Goal: Transaction & Acquisition: Purchase product/service

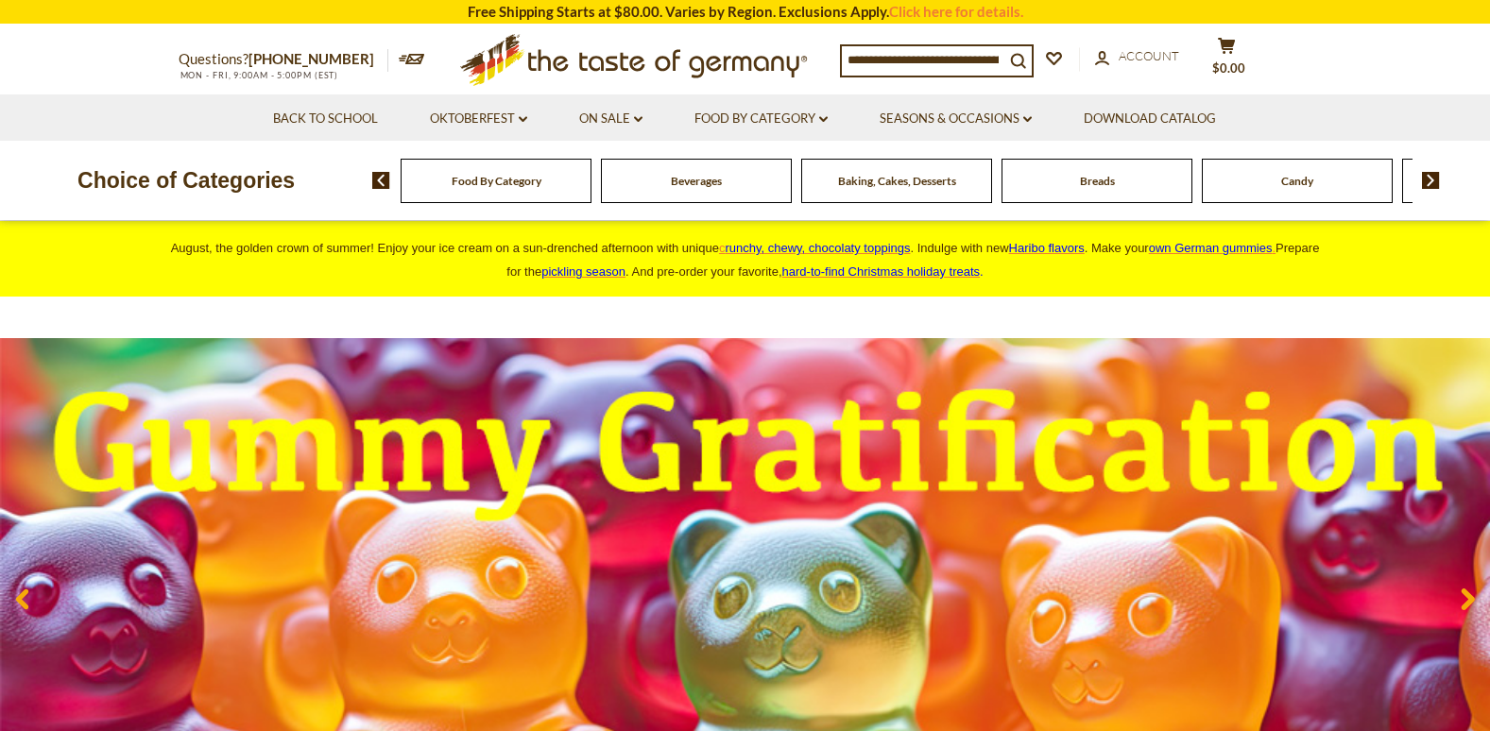
click at [511, 184] on span "Food By Category" at bounding box center [497, 181] width 90 height 14
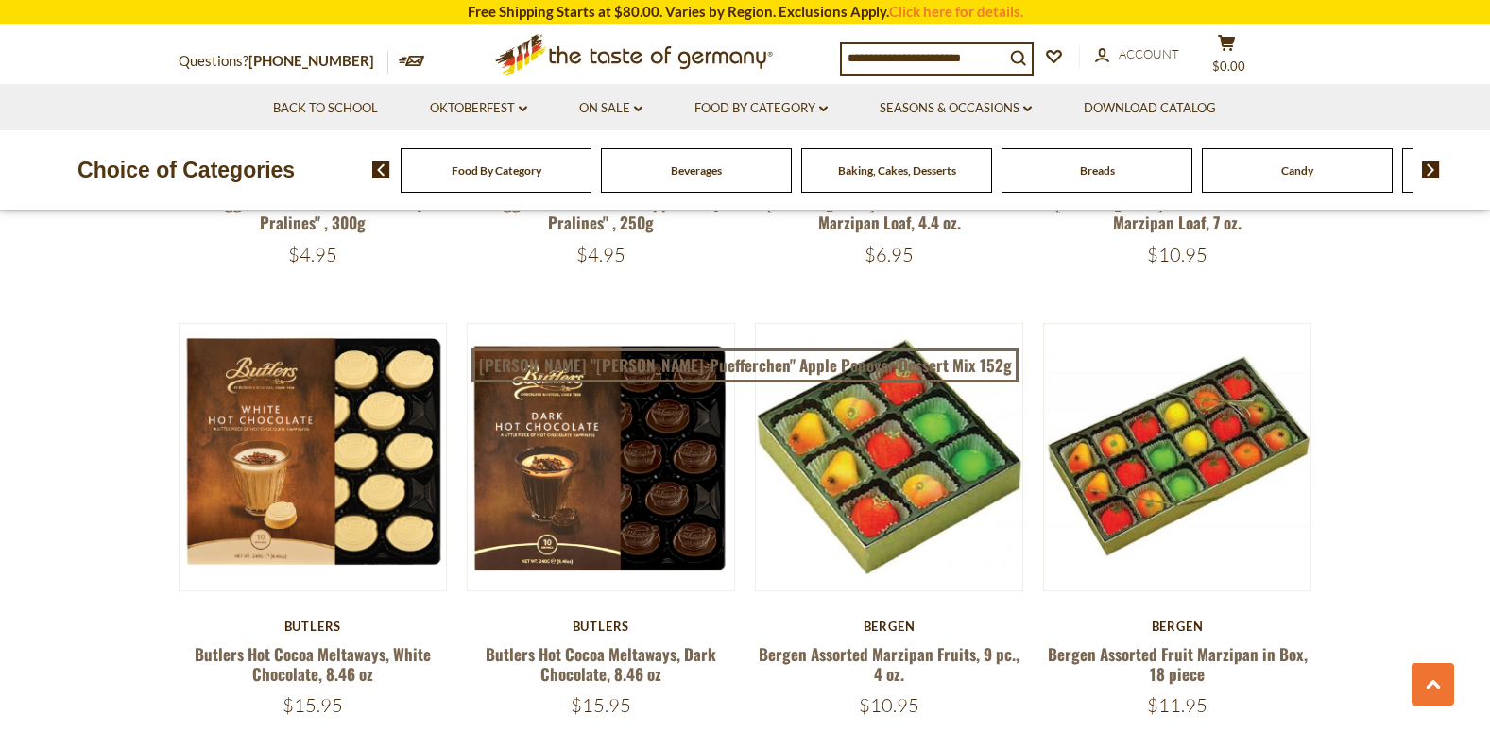
scroll to position [2456, 0]
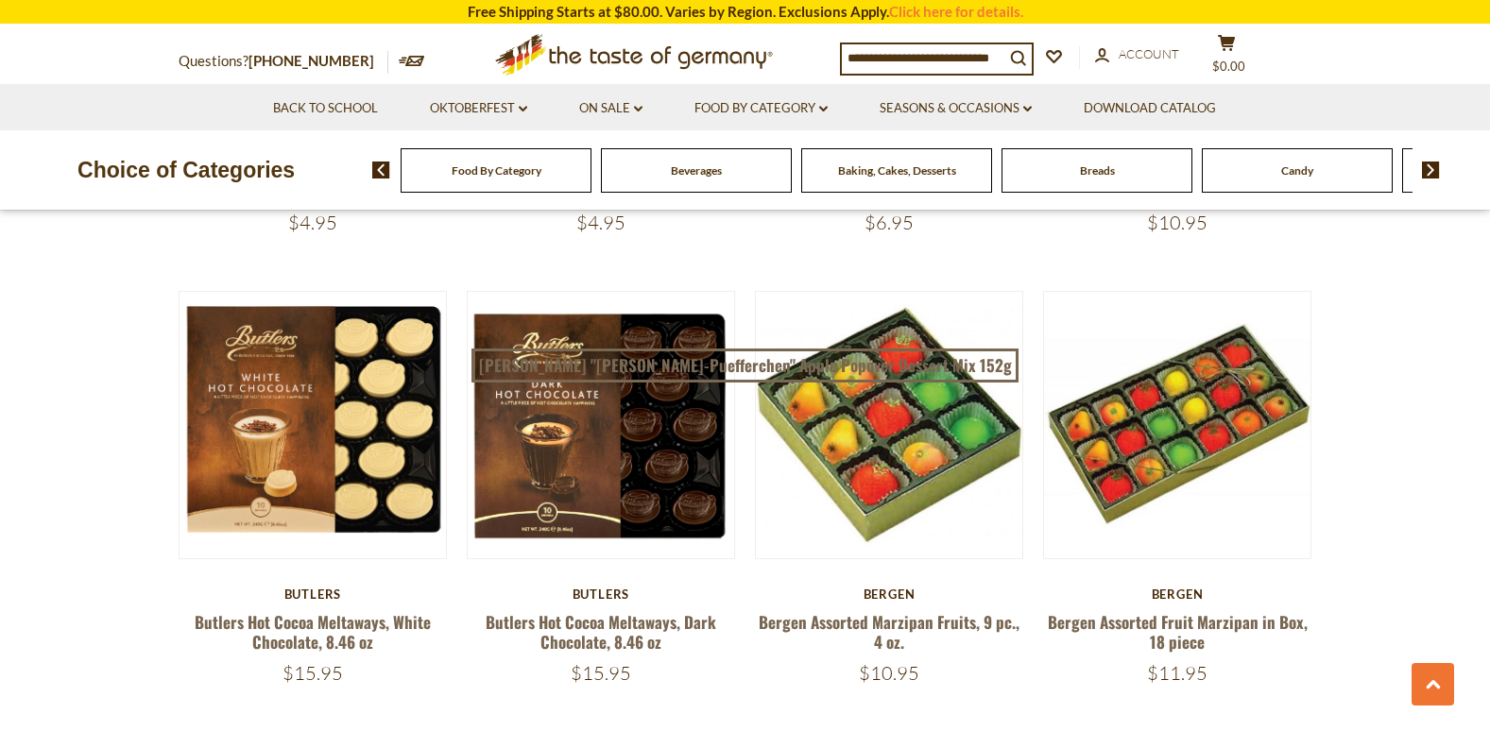
click at [1428, 169] on img at bounding box center [1431, 170] width 18 height 17
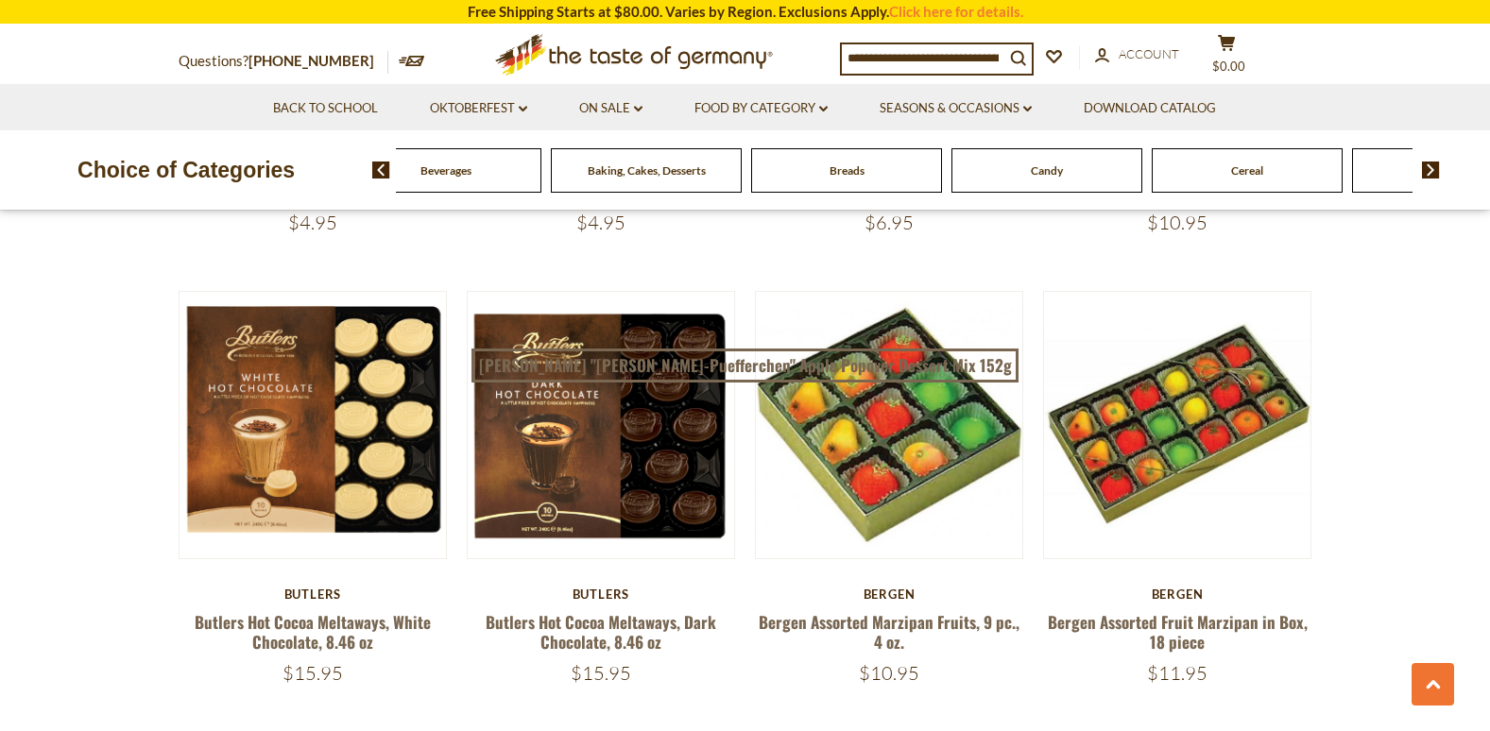
click at [1428, 169] on img at bounding box center [1431, 170] width 18 height 17
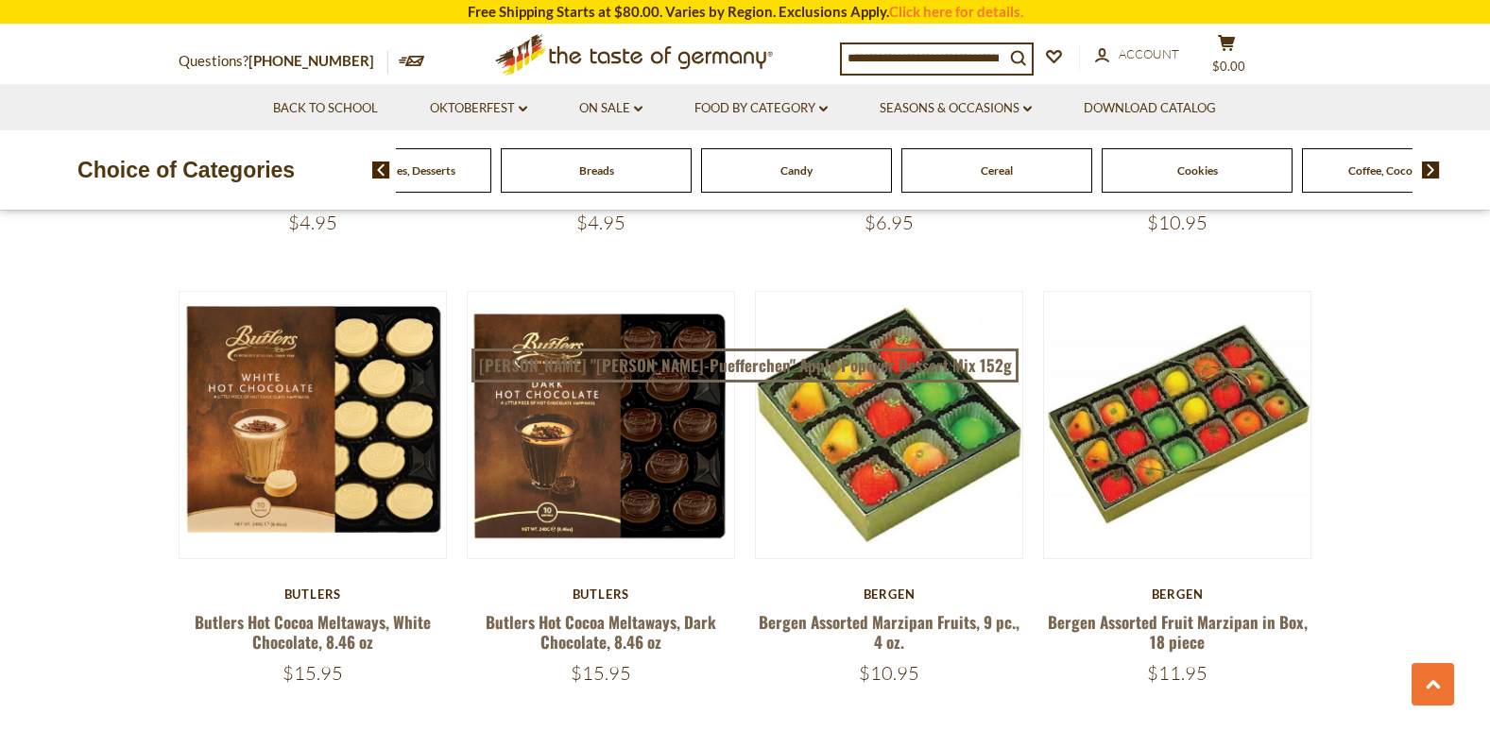
click at [1428, 169] on img at bounding box center [1431, 170] width 18 height 17
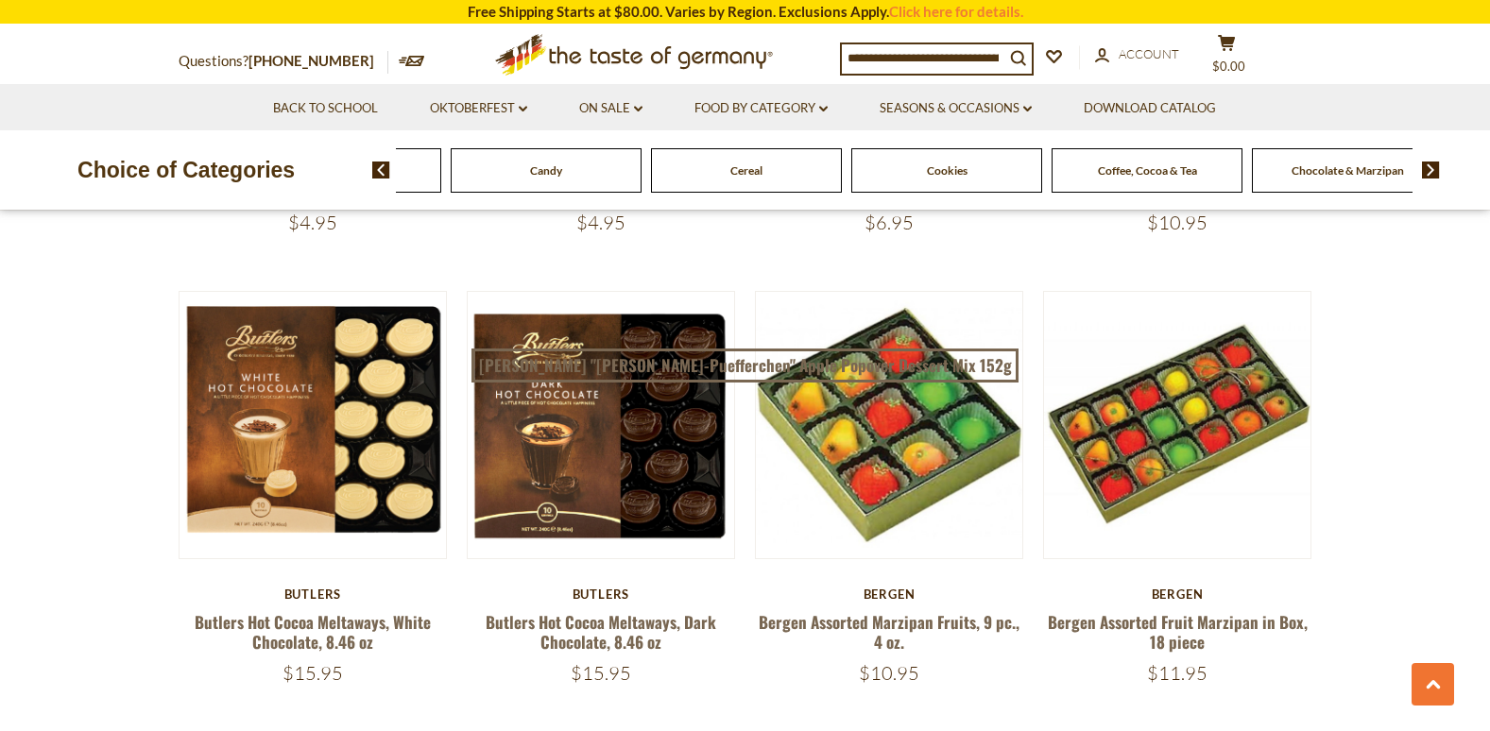
click at [1428, 169] on img at bounding box center [1431, 170] width 18 height 17
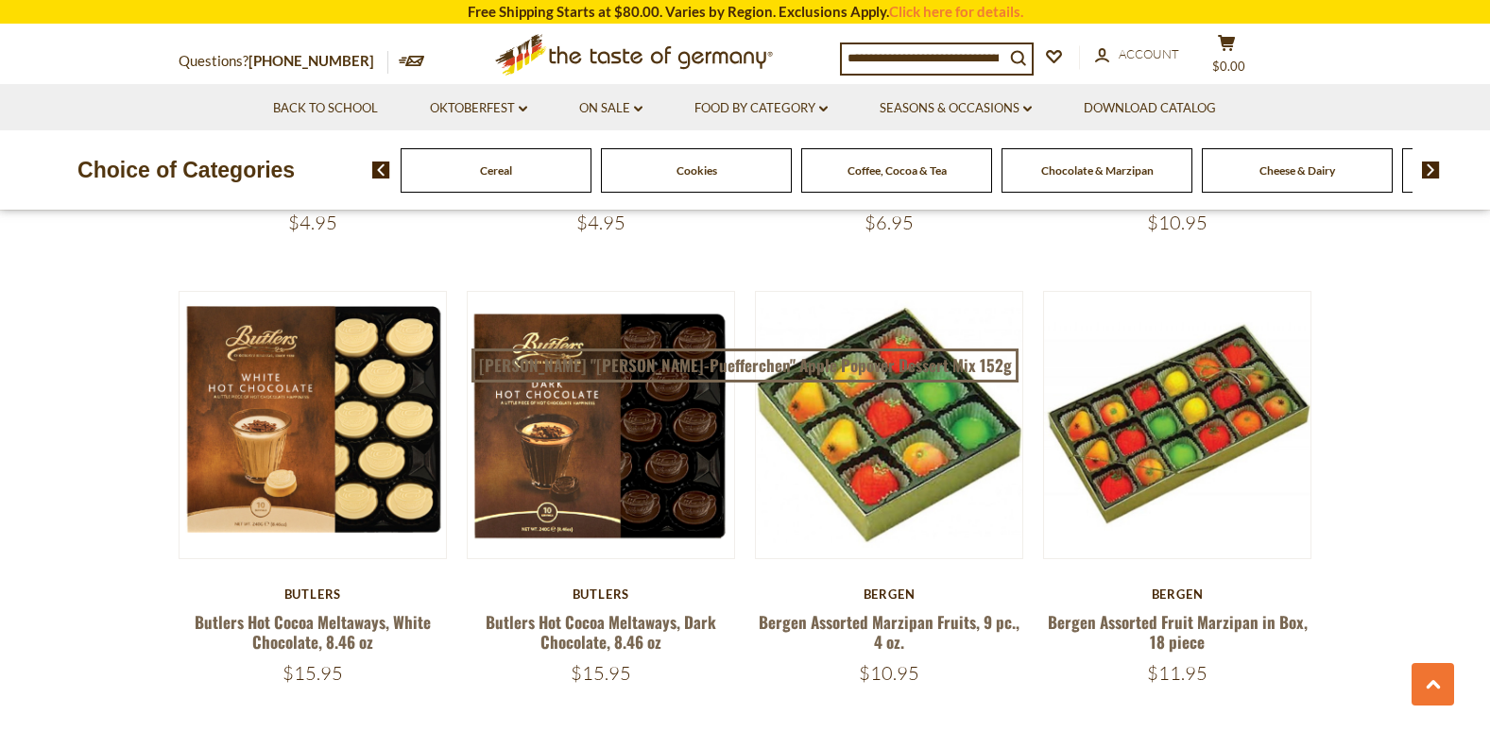
click at [1428, 169] on img at bounding box center [1431, 170] width 18 height 17
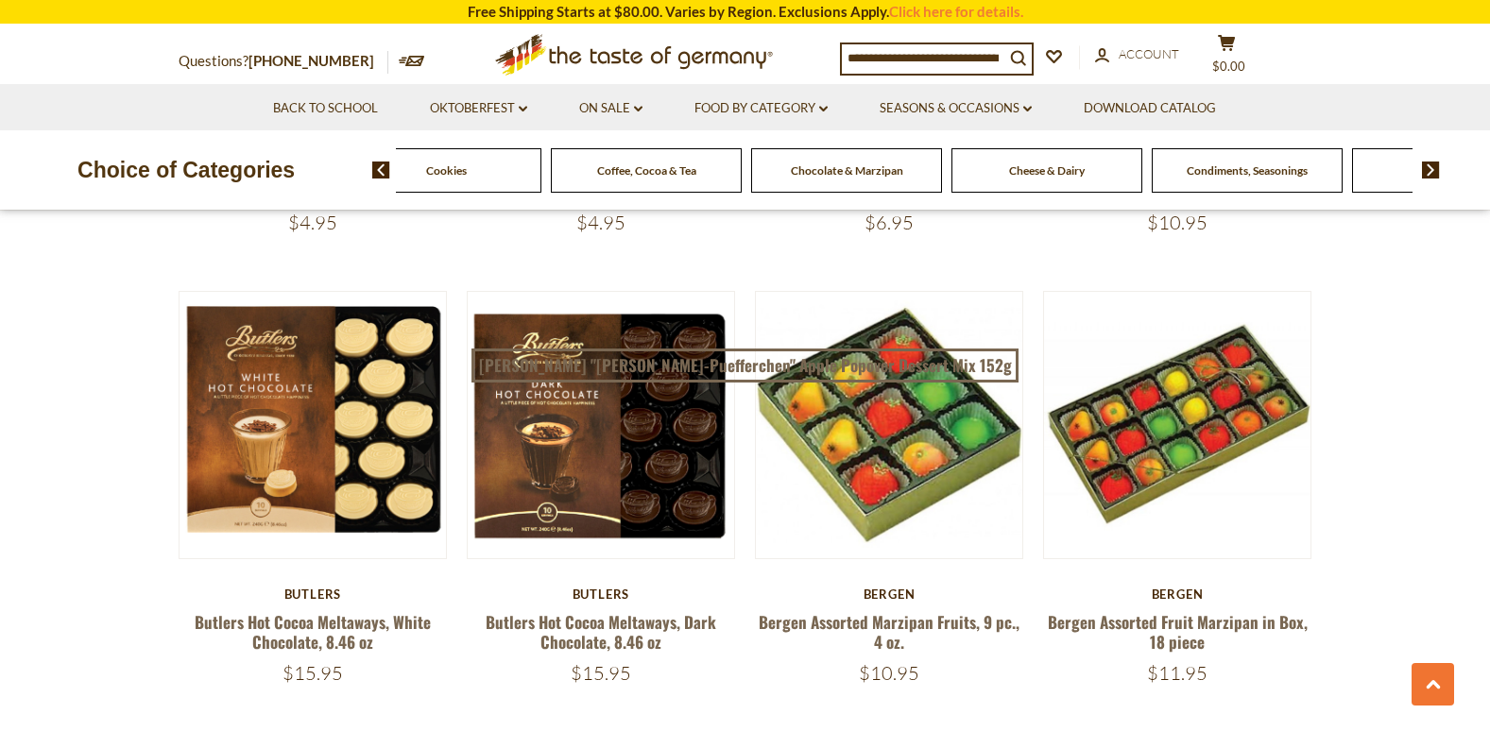
click at [1019, 166] on span "Cheese & Dairy" at bounding box center [1047, 170] width 76 height 14
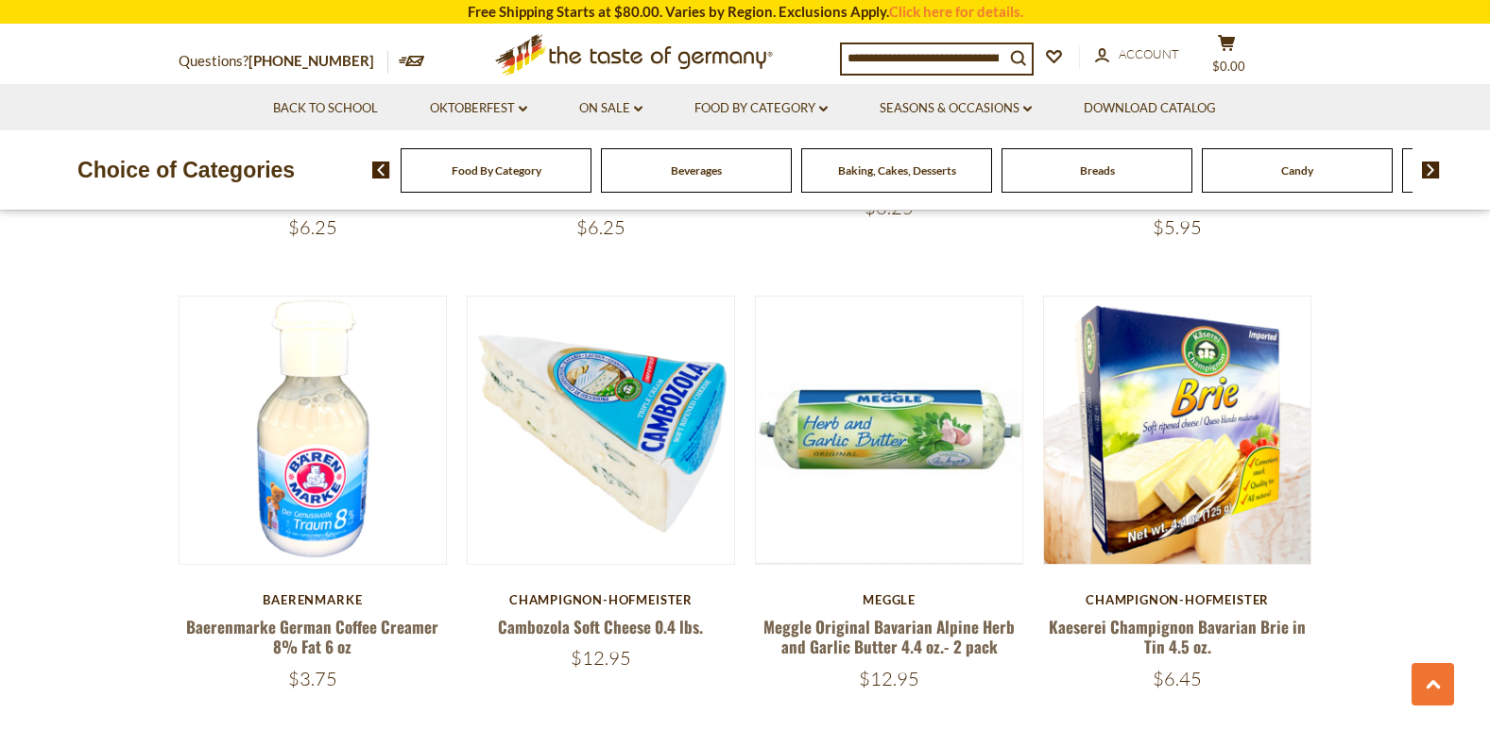
scroll to position [1417, 0]
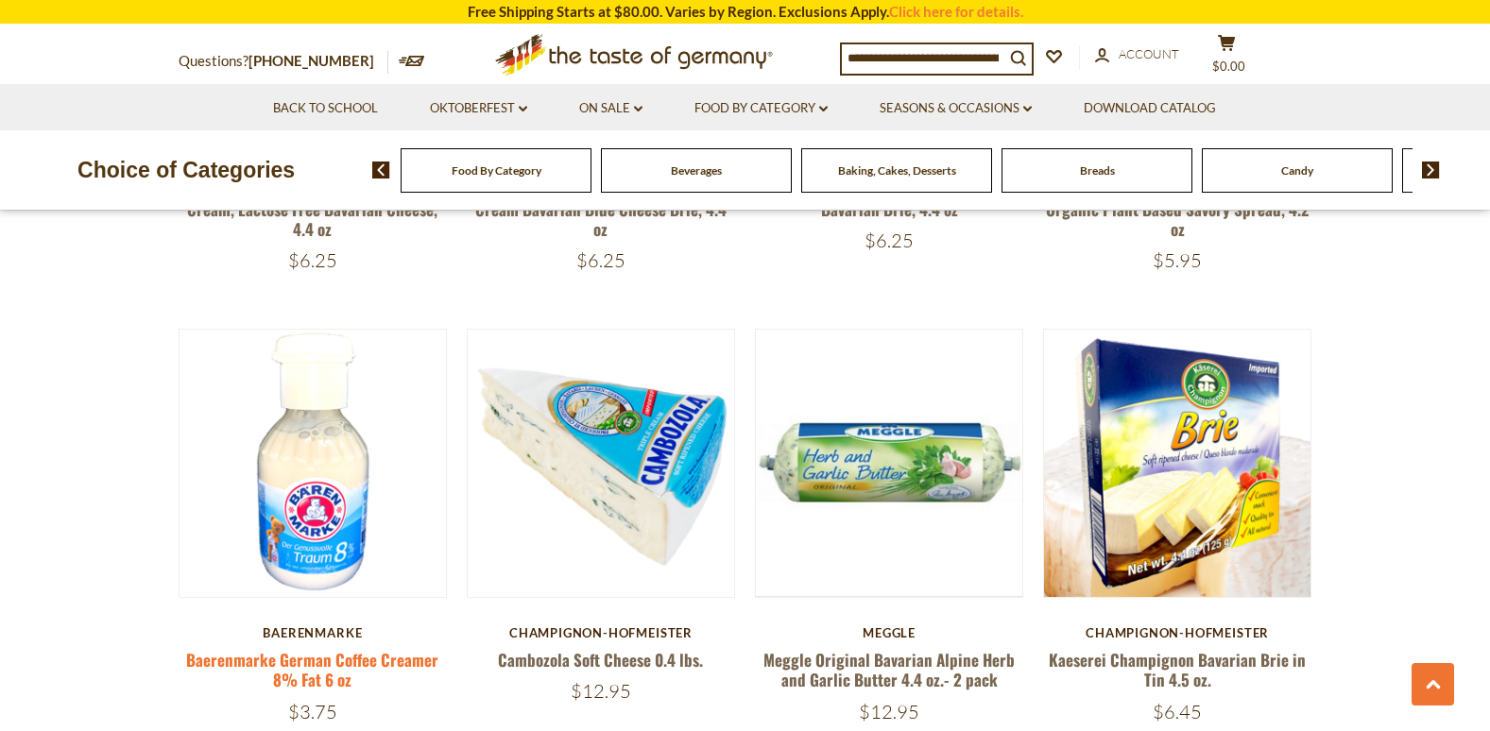
click at [395, 661] on link "Baerenmarke German Coffee Creamer 8% Fat 6 oz" at bounding box center [312, 669] width 252 height 43
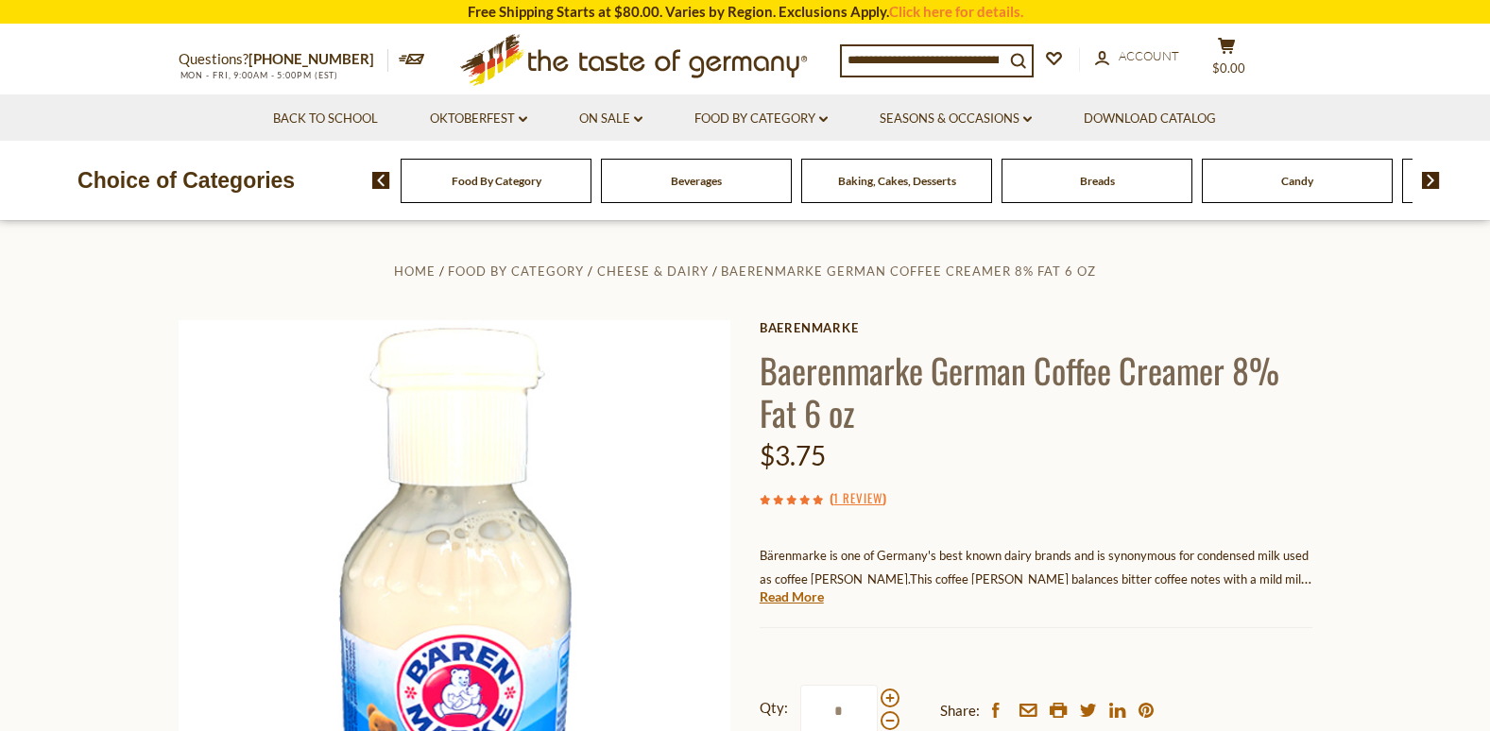
click at [678, 181] on span "Beverages" at bounding box center [696, 181] width 51 height 14
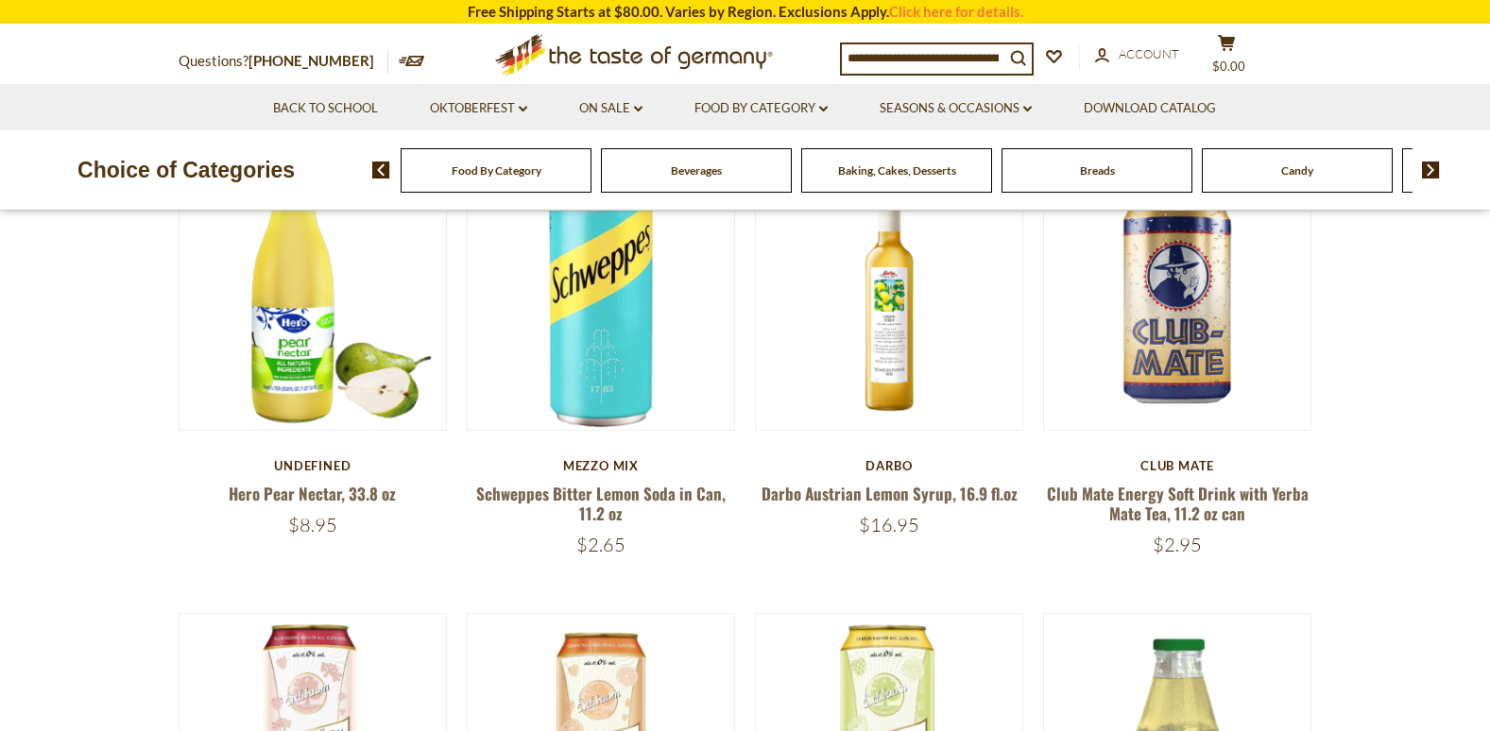
scroll to position [661, 0]
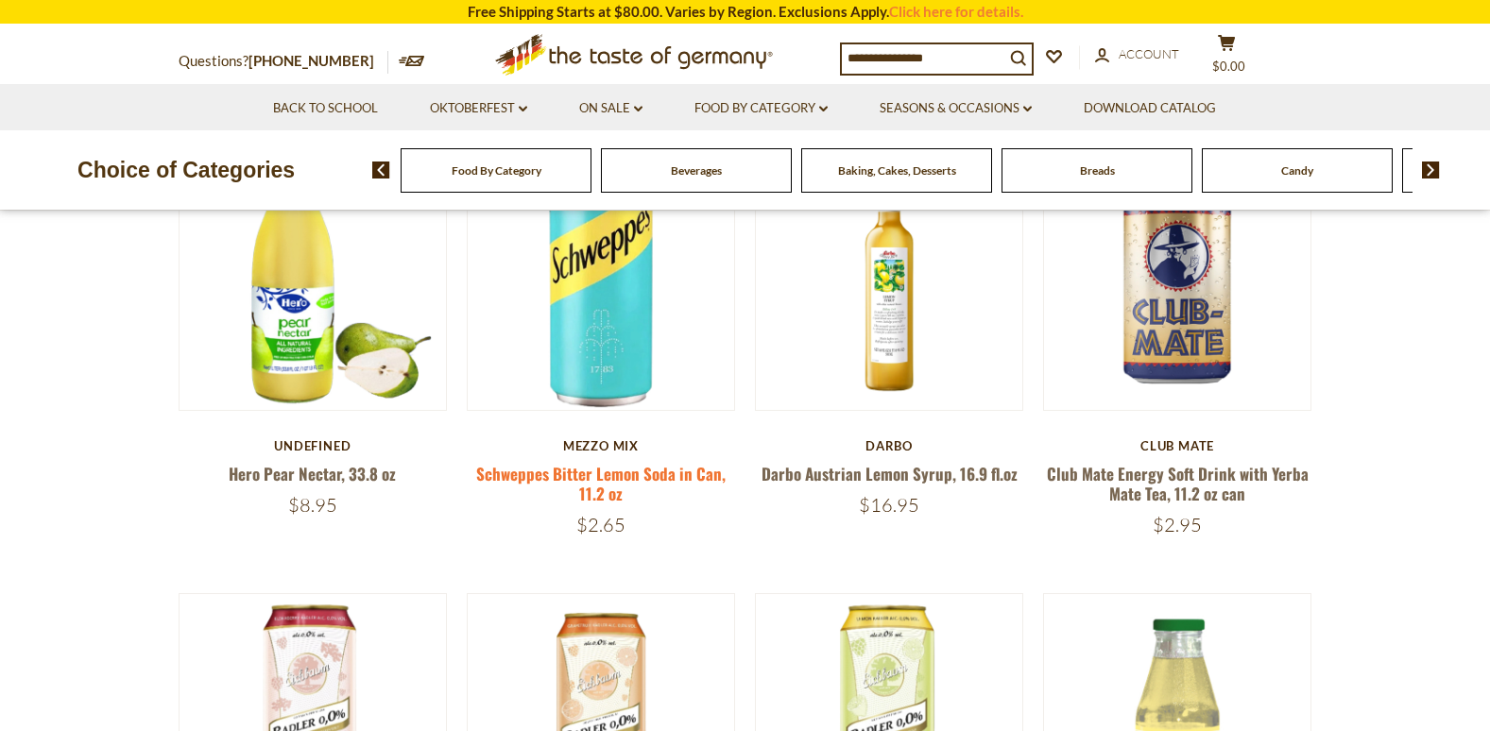
click at [656, 469] on link "Schweppes Bitter Lemon Soda in Can, 11.2 oz" at bounding box center [600, 483] width 249 height 43
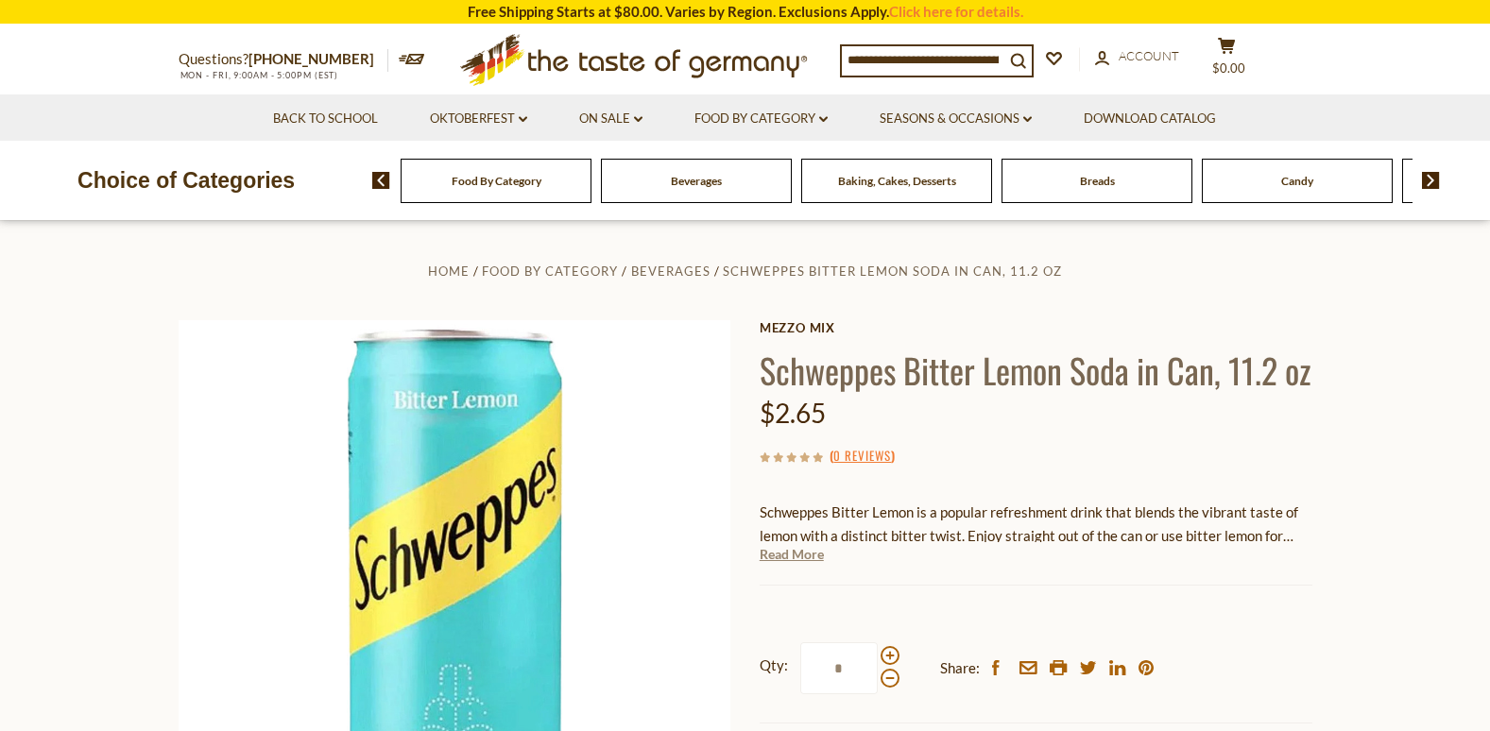
click at [793, 564] on link "Read More" at bounding box center [792, 554] width 64 height 19
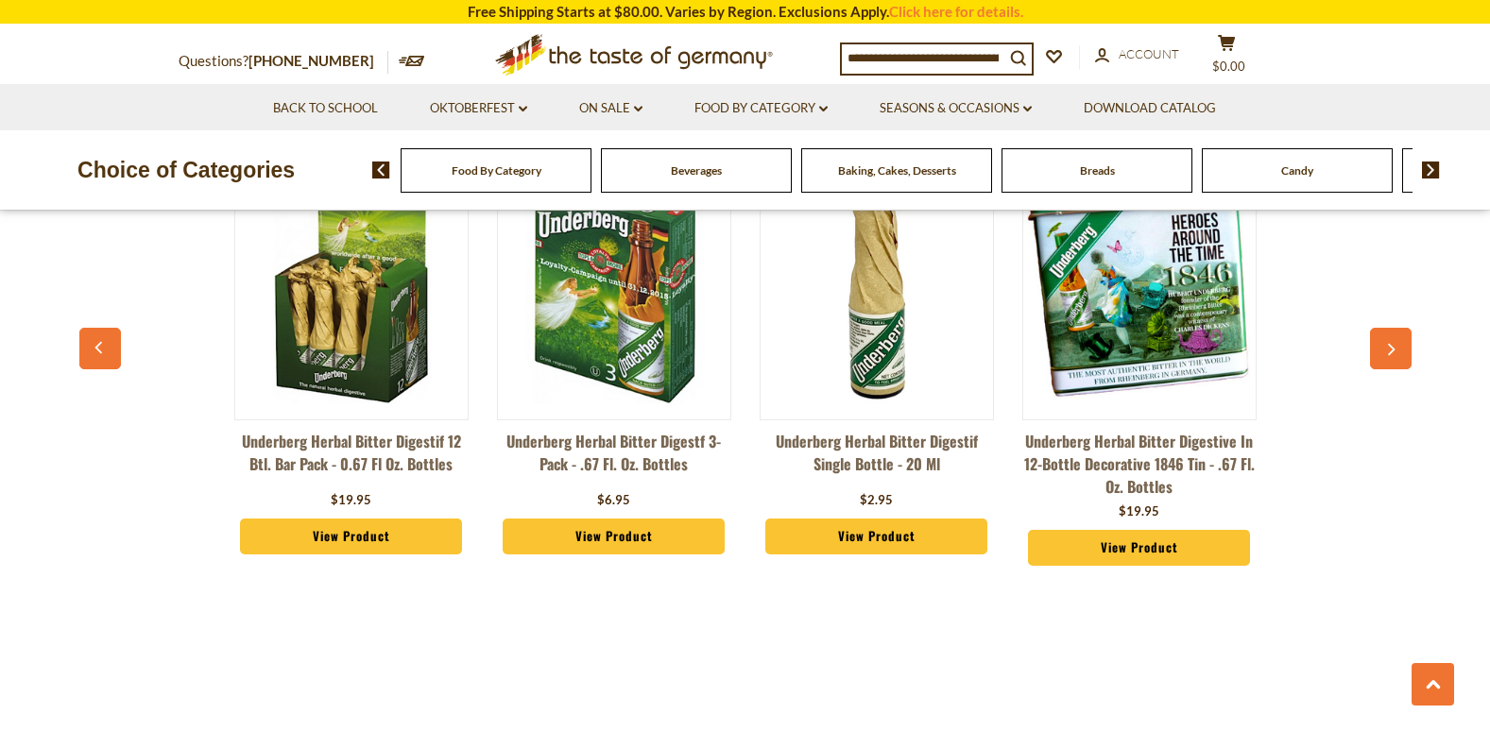
scroll to position [1512, 0]
